Goal: Find contact information: Find contact information

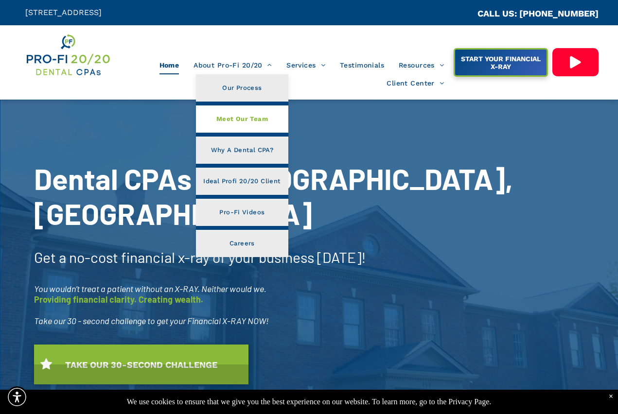
click at [226, 113] on span "Meet Our Team" at bounding box center [242, 119] width 52 height 13
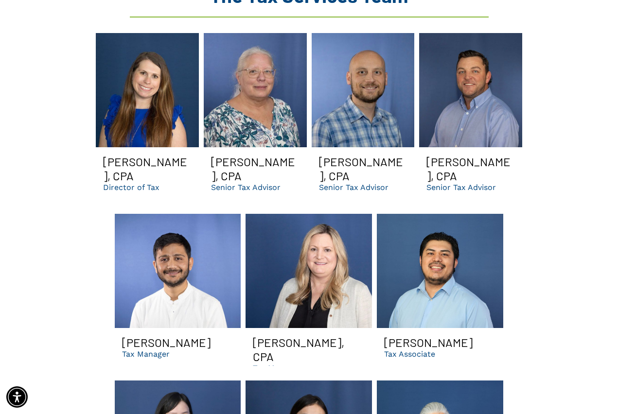
scroll to position [1215, 0]
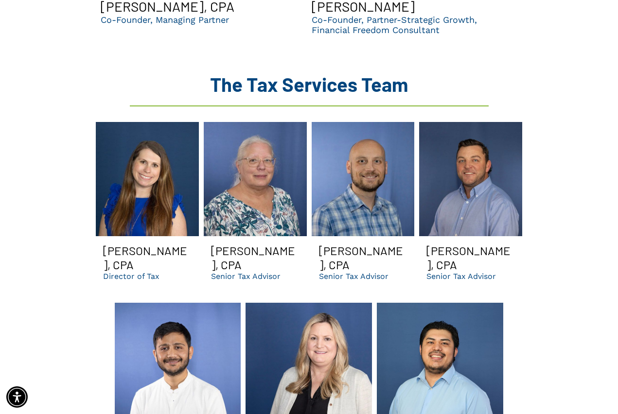
click at [349, 244] on h3 "[PERSON_NAME], CPA" at bounding box center [363, 258] width 88 height 28
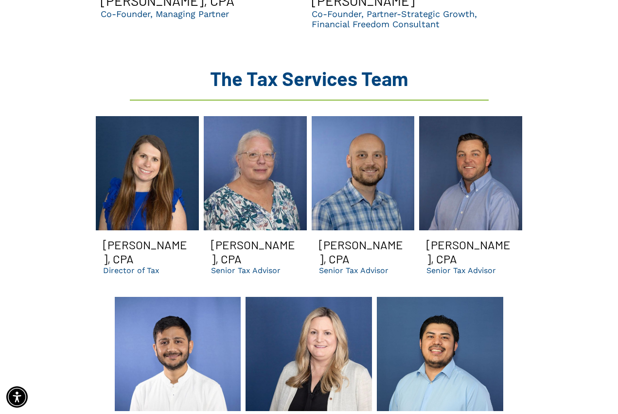
scroll to position [1069, 0]
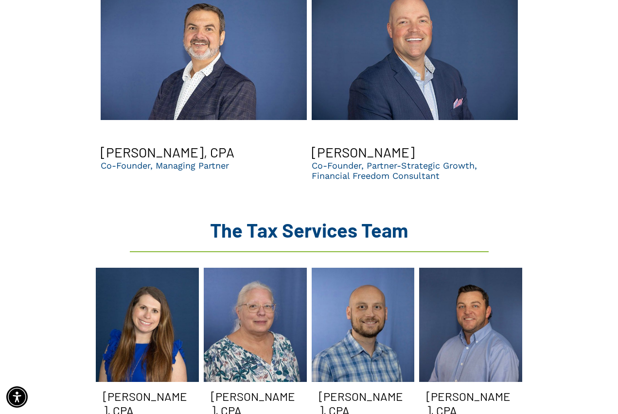
click at [367, 269] on link "Bald man with beard, smiling, in blue checkered shirt, against blue background." at bounding box center [363, 325] width 103 height 114
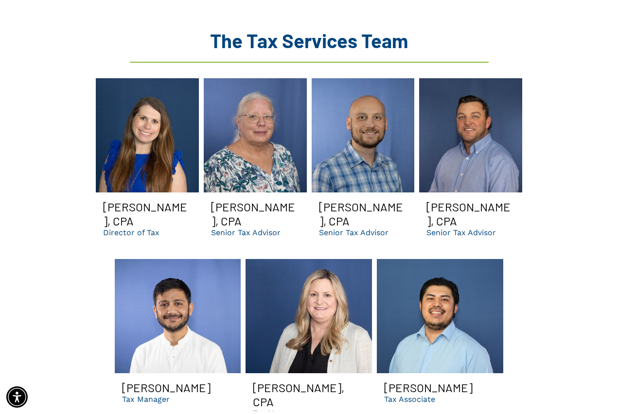
scroll to position [1264, 0]
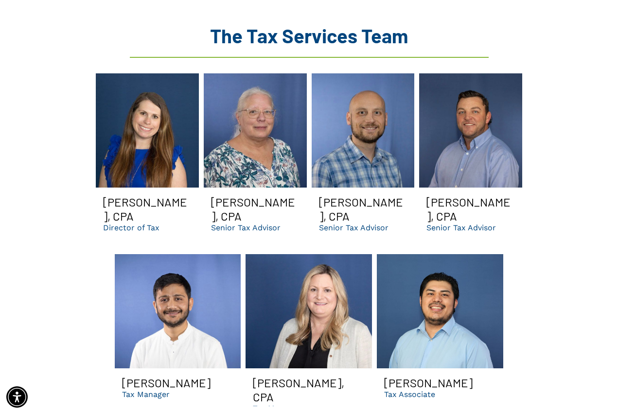
click at [364, 223] on p "Senior Tax Advisor" at bounding box center [354, 227] width 70 height 9
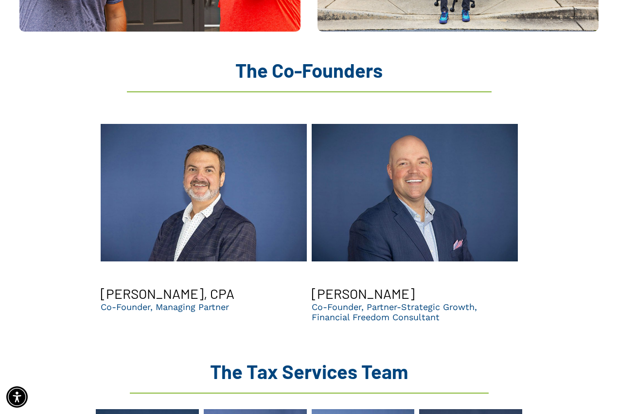
scroll to position [826, 0]
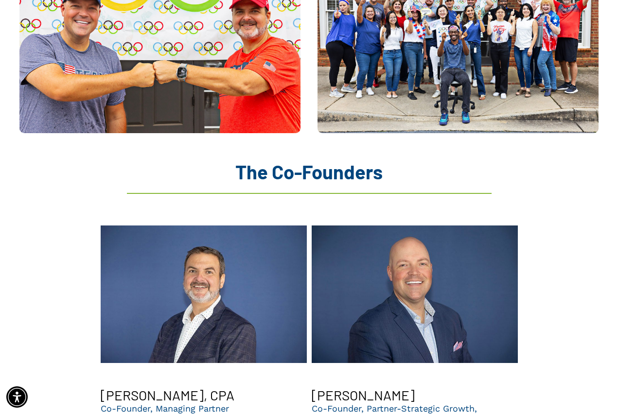
click at [380, 403] on p "Co-Founder, Partner-Strategic Growth," at bounding box center [394, 408] width 165 height 10
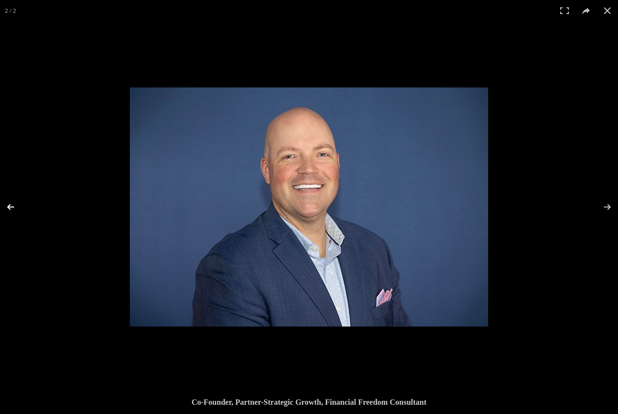
click at [15, 210] on button at bounding box center [17, 207] width 34 height 49
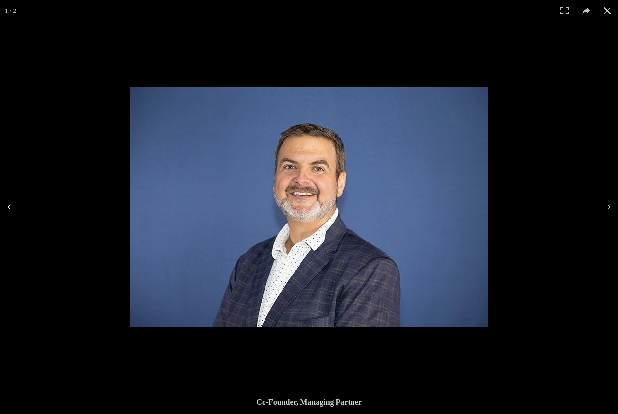
click at [12, 212] on button at bounding box center [17, 207] width 34 height 49
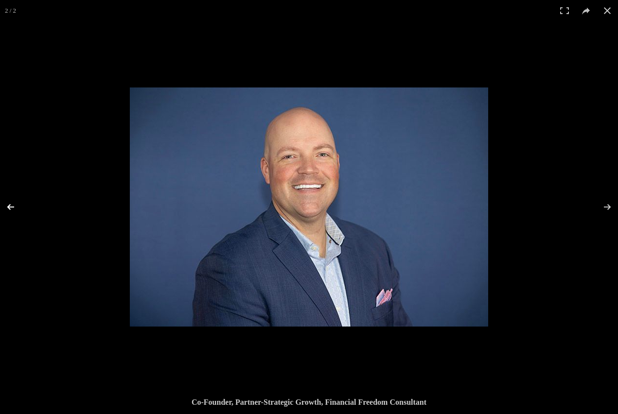
click at [12, 212] on button at bounding box center [17, 207] width 34 height 49
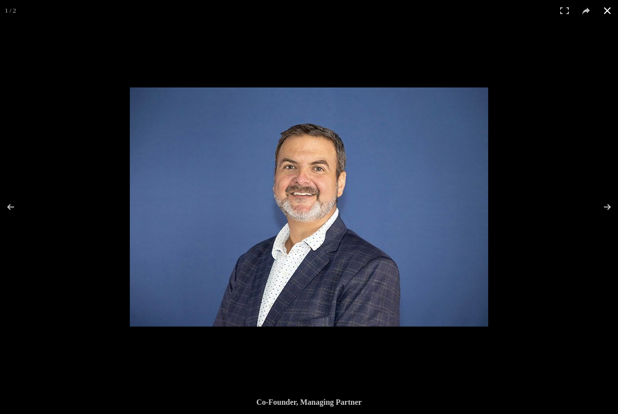
click at [603, 11] on button at bounding box center [606, 10] width 21 height 21
